Goal: Task Accomplishment & Management: Complete application form

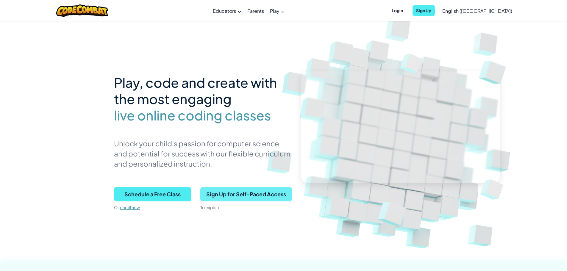
click at [245, 197] on span "Sign Up for Self-Paced Access" at bounding box center [246, 194] width 92 height 14
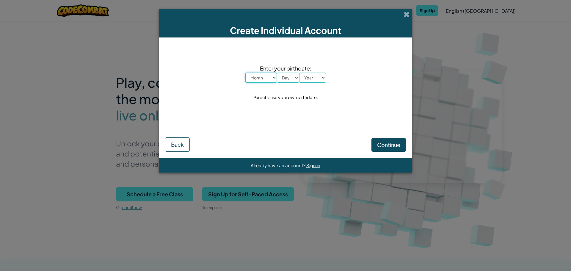
click at [275, 75] on select "Month January February March April May June July August September October Novem…" at bounding box center [261, 78] width 32 height 10
select select "9"
click at [245, 73] on select "Month January February March April May June July August September October Novem…" at bounding box center [261, 78] width 32 height 10
click at [286, 78] on select "Day 1 2 3 4 5 6 7 8 9 10 11 12 13 14 15 16 17 18 19 20 21 22 23 24 25 26 27 28 …" at bounding box center [288, 78] width 22 height 10
select select "15"
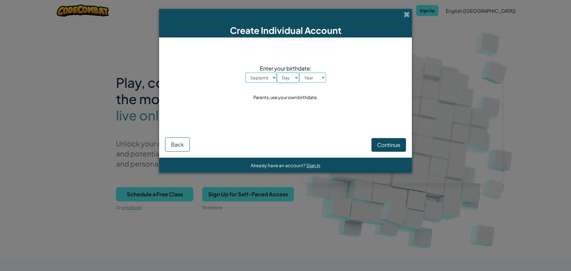
click at [277, 73] on select "Day 1 2 3 4 5 6 7 8 9 10 11 12 13 14 15 16 17 18 19 20 21 22 23 24 25 26 27 28 …" at bounding box center [288, 78] width 22 height 10
click at [308, 76] on select "Year [DATE] 2024 2023 2022 2021 2020 2019 2018 2017 2016 2015 2014 2013 2012 20…" at bounding box center [312, 78] width 27 height 10
select select "1987"
click at [299, 73] on select "Year [DATE] 2024 2023 2022 2021 2020 2019 2018 2017 2016 2015 2014 2013 2012 20…" at bounding box center [312, 78] width 27 height 10
click at [385, 145] on span "Continue" at bounding box center [388, 144] width 23 height 7
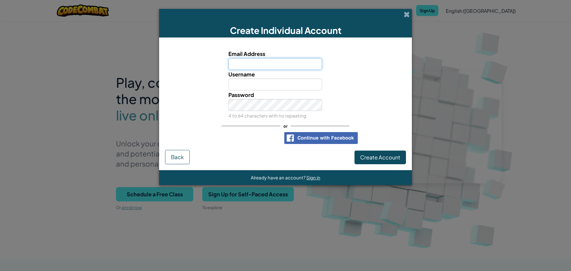
click at [284, 59] on input "Email Address" at bounding box center [275, 64] width 94 height 12
type input "[EMAIL_ADDRESS][DOMAIN_NAME]"
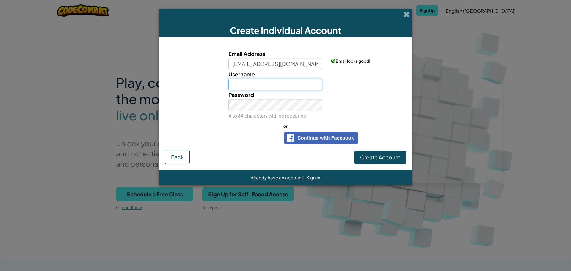
click at [263, 84] on input "Username" at bounding box center [275, 85] width 94 height 12
type input "t"
click at [262, 85] on input "tng" at bounding box center [275, 85] width 94 height 12
type input "tng007"
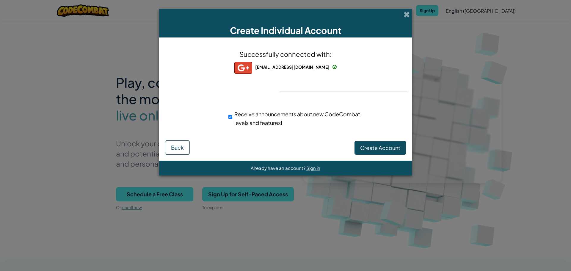
click at [304, 85] on div "Successfully connected with: [EMAIL_ADDRESS][DOMAIN_NAME] [EMAIL_ADDRESS][DOMAI…" at bounding box center [286, 91] width 238 height 97
click at [303, 88] on div "Successfully connected with: [EMAIL_ADDRESS][DOMAIN_NAME] [EMAIL_ADDRESS][DOMAI…" at bounding box center [286, 91] width 238 height 97
click at [374, 144] on span "Create Account" at bounding box center [380, 147] width 40 height 7
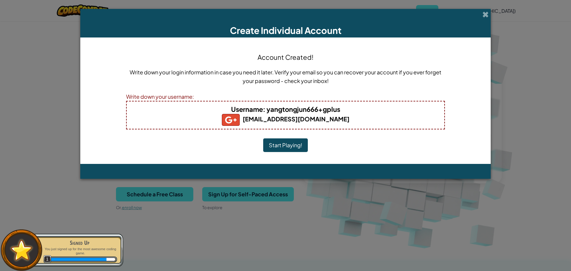
click at [264, 112] on b "Username : yangtongjun666+gplus" at bounding box center [285, 109] width 109 height 8
click at [216, 110] on h4 "Username : yangtongjun666+gplus" at bounding box center [286, 109] width 306 height 10
drag, startPoint x: 252, startPoint y: 107, endPoint x: 337, endPoint y: 110, distance: 84.5
click at [337, 110] on b "Username : yangtongjun666+gplus" at bounding box center [285, 109] width 109 height 8
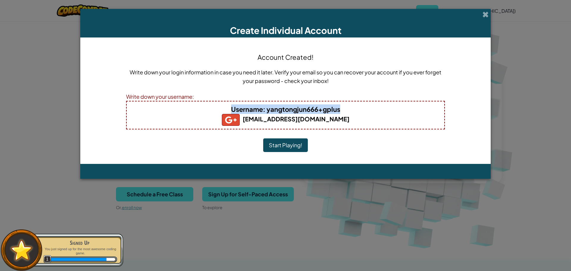
drag, startPoint x: 339, startPoint y: 110, endPoint x: 222, endPoint y: 110, distance: 117.5
click at [222, 110] on h4 "Username : yangtongjun666+gplus" at bounding box center [286, 109] width 306 height 10
click at [280, 109] on b "Username : yangtongjun666+gplus" at bounding box center [285, 109] width 109 height 8
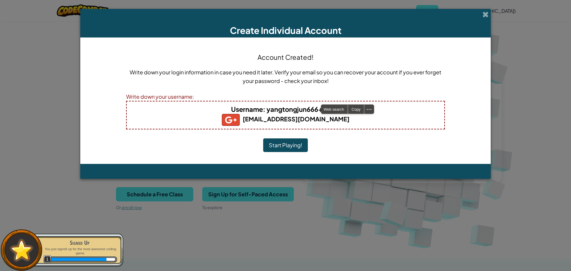
click at [245, 91] on div "Account Created! Write down your login information in case you need it later. V…" at bounding box center [285, 100] width 319 height 115
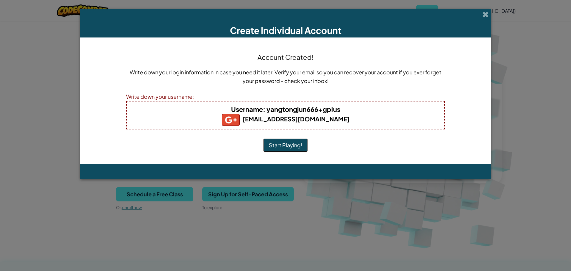
click at [290, 144] on button "Start Playing!" at bounding box center [285, 145] width 45 height 14
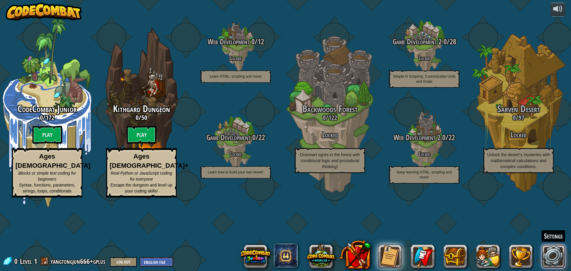
click at [559, 248] on link at bounding box center [554, 256] width 24 height 24
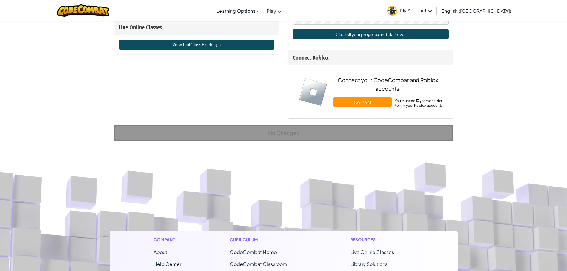
scroll to position [357, 0]
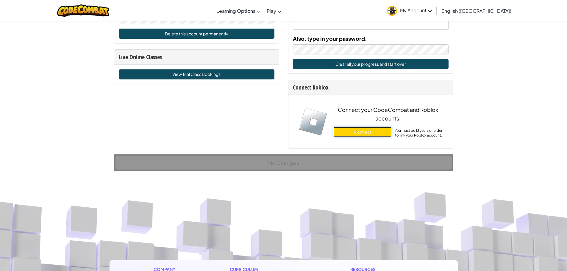
click at [348, 131] on button "Connect" at bounding box center [362, 132] width 58 height 10
